Goal: Find specific page/section: Find specific page/section

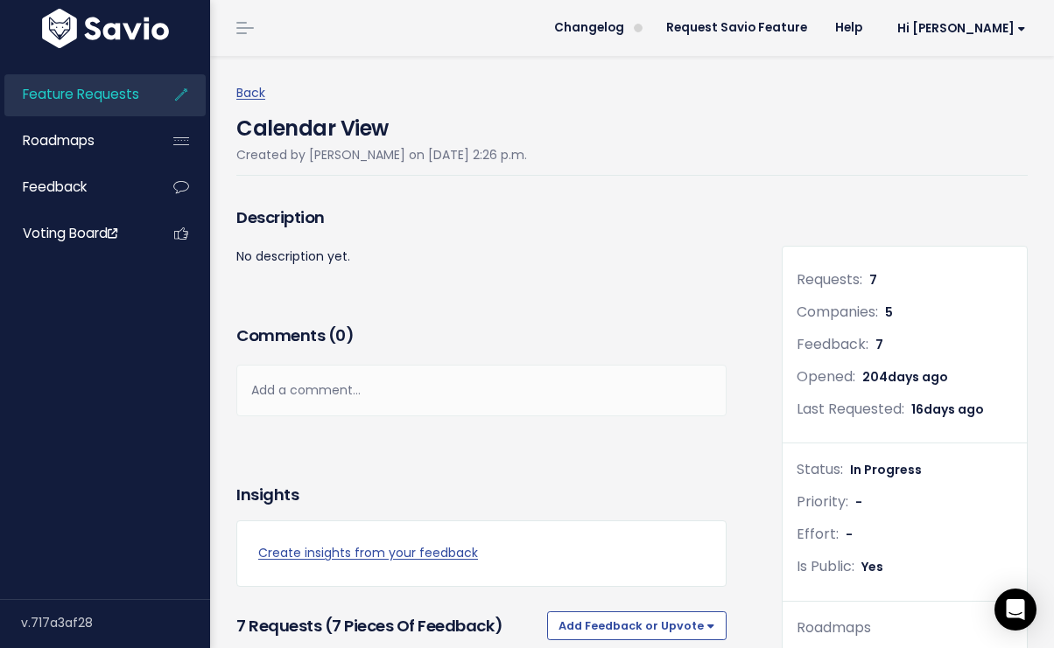
scroll to position [421, 0]
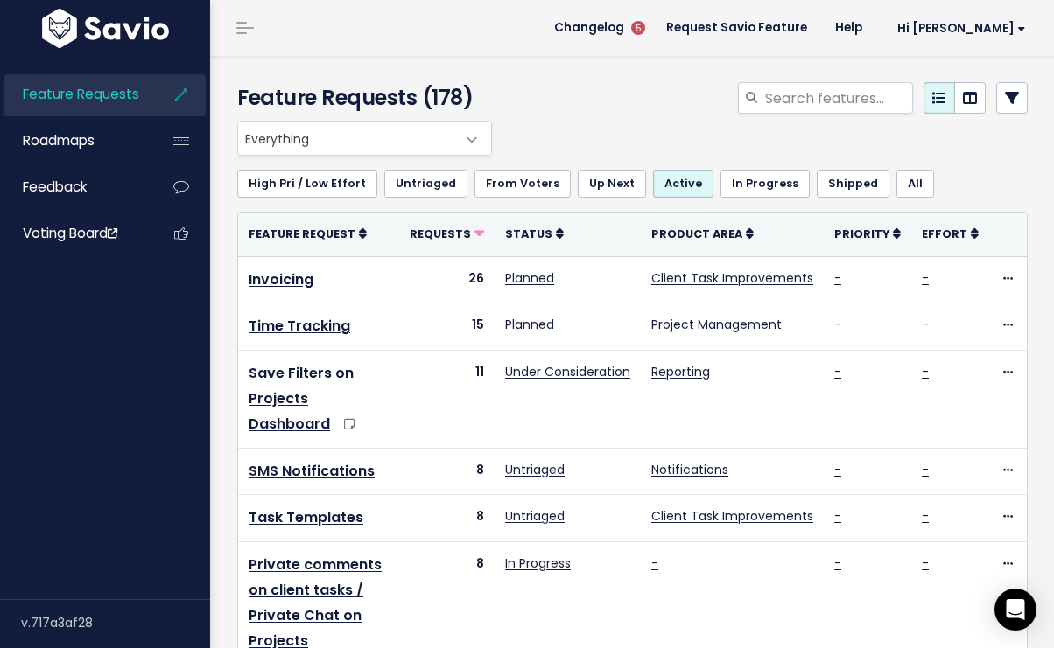
click at [93, 95] on span "Feature Requests" at bounding box center [81, 94] width 116 height 18
click at [763, 93] on input "search" at bounding box center [838, 98] width 150 height 32
type input "client permissions"
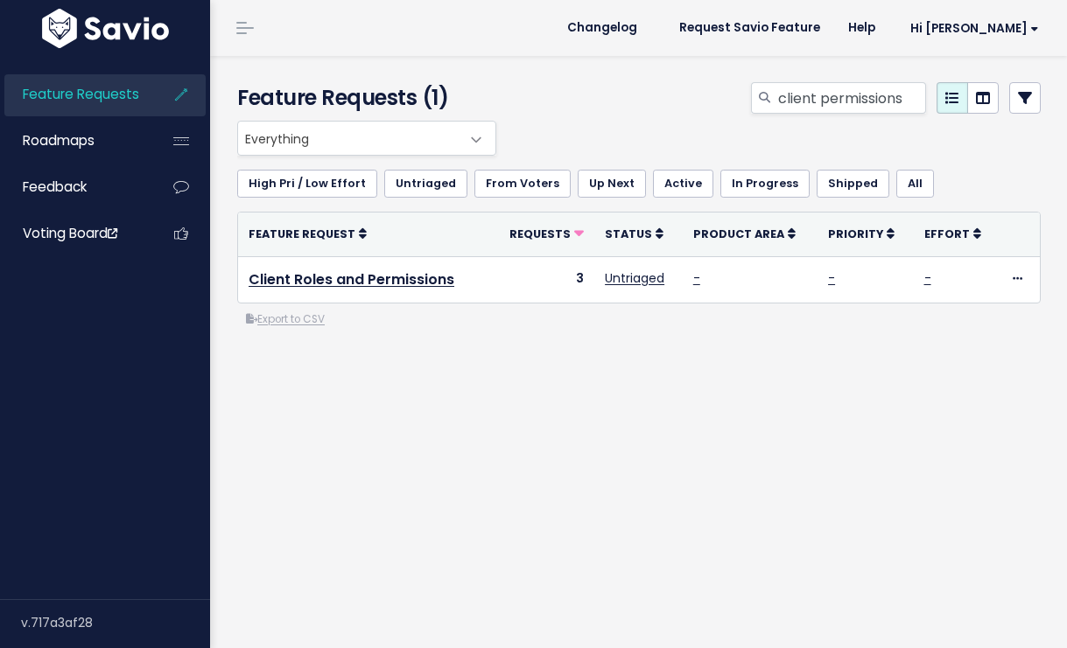
click at [498, 368] on div "Everything No Product Area Project Management Client Task Improvements Integrat…" at bounding box center [639, 295] width 830 height 349
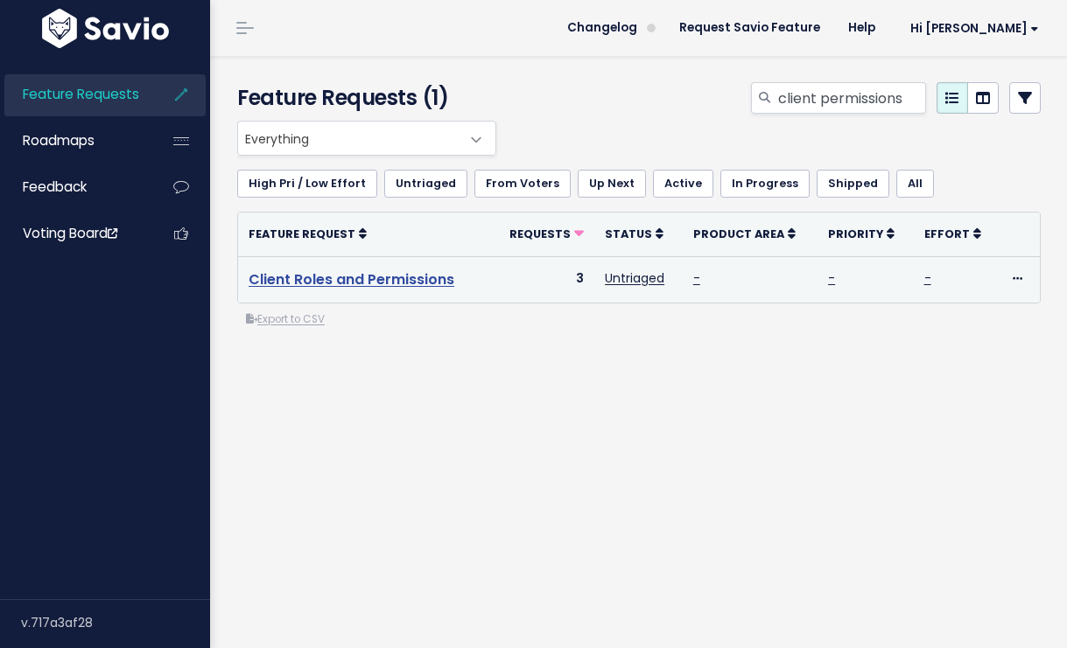
click at [380, 284] on link "Client Roles and Permissions" at bounding box center [352, 280] width 206 height 20
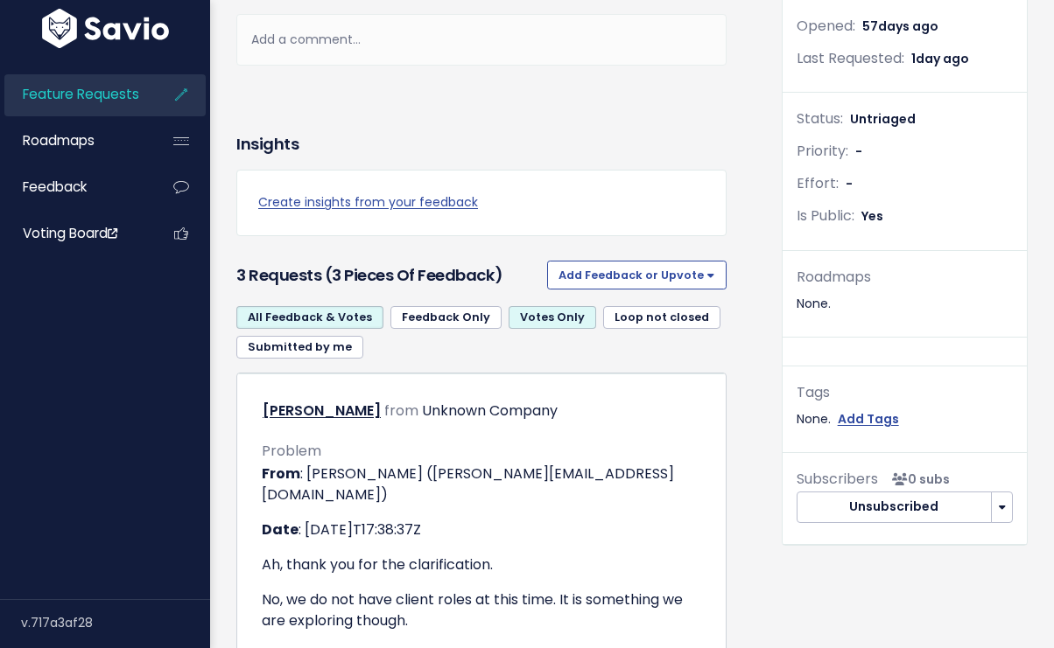
scroll to position [481, 0]
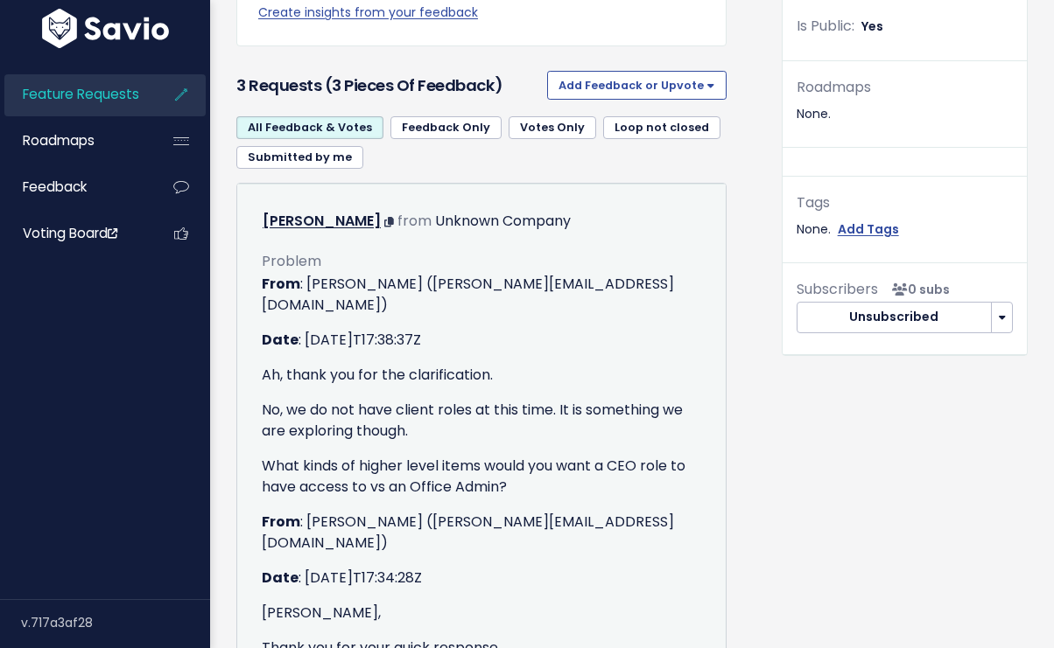
scroll to position [630, 0]
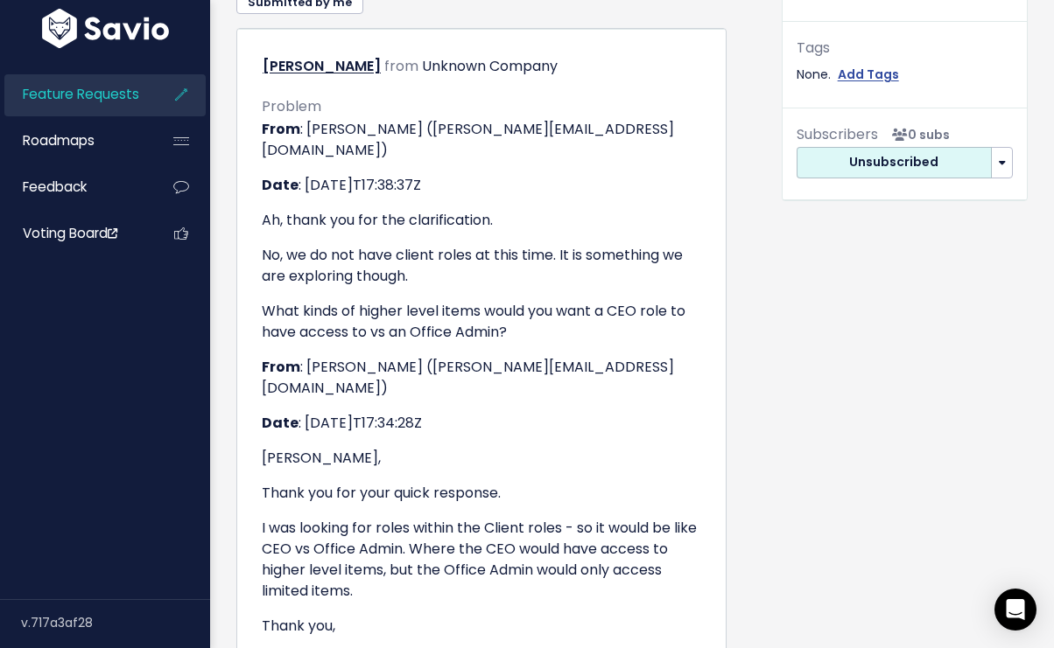
scroll to position [385, 0]
